Goal: Navigation & Orientation: Go to known website

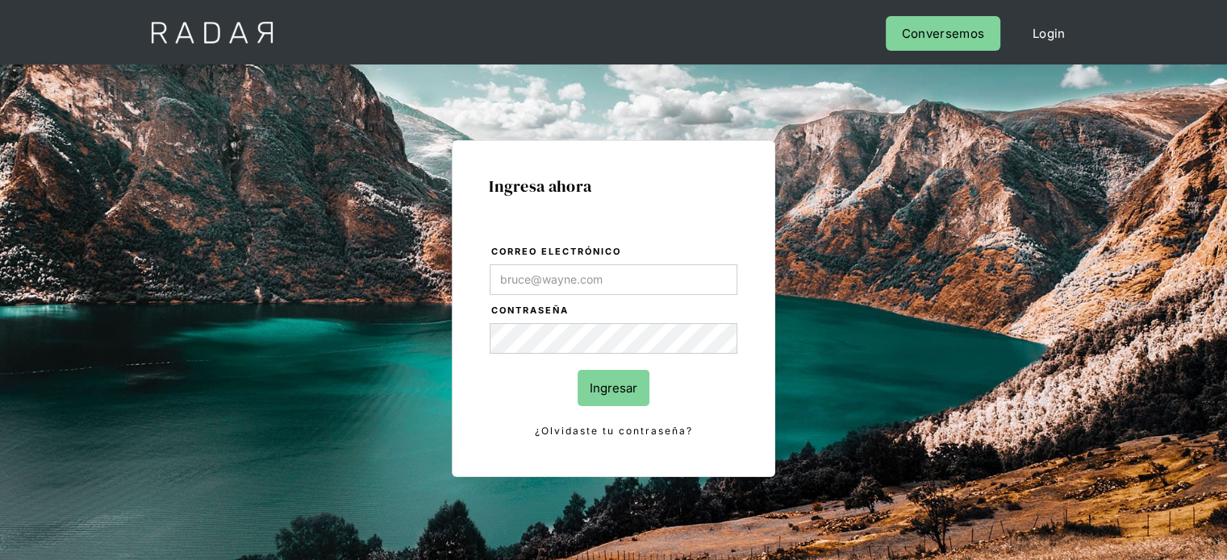
click at [521, 282] on input "Correo electrónico" at bounding box center [614, 280] width 248 height 31
type input "[EMAIL_ADDRESS][DOMAIN_NAME]"
click at [619, 395] on input "Ingresar" at bounding box center [613, 388] width 72 height 36
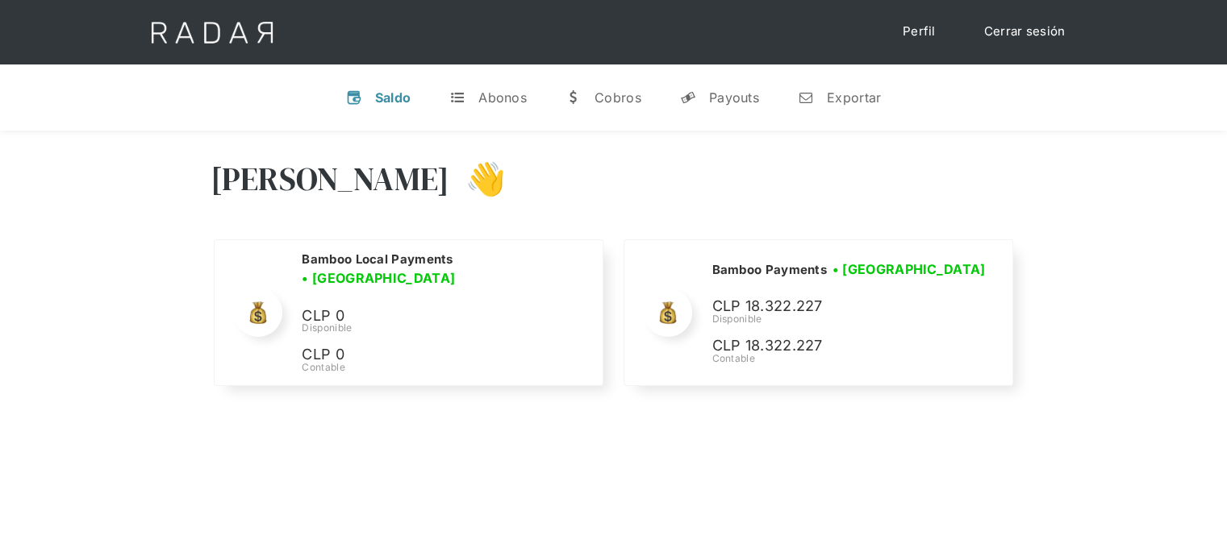
click at [860, 167] on div "[PERSON_NAME] 👋" at bounding box center [613, 191] width 806 height 97
